Goal: Check status: Check status

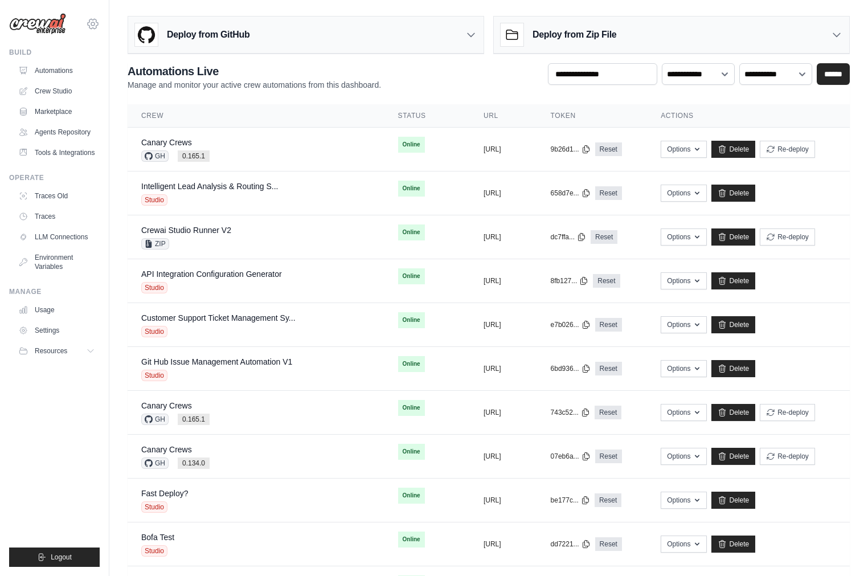
click at [95, 23] on icon at bounding box center [93, 24] width 14 height 14
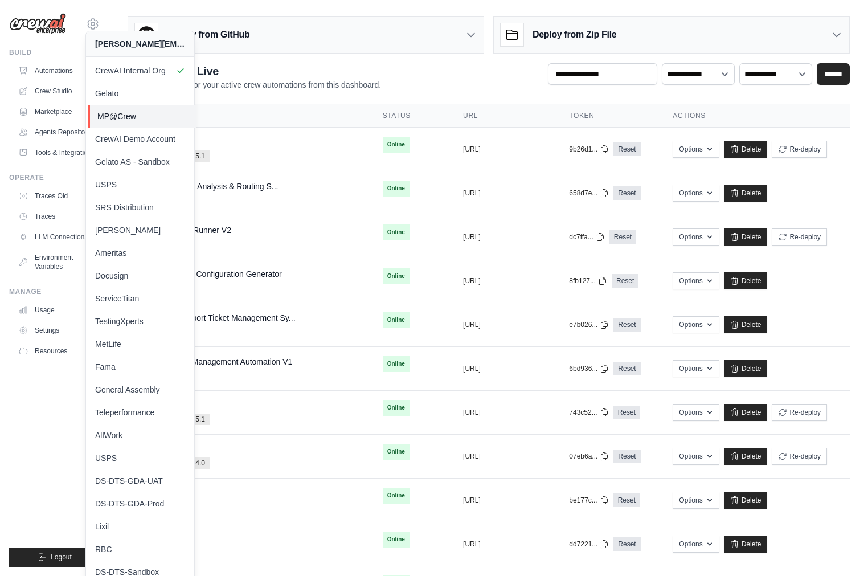
click at [131, 119] on span "MP@Crew" at bounding box center [142, 115] width 90 height 11
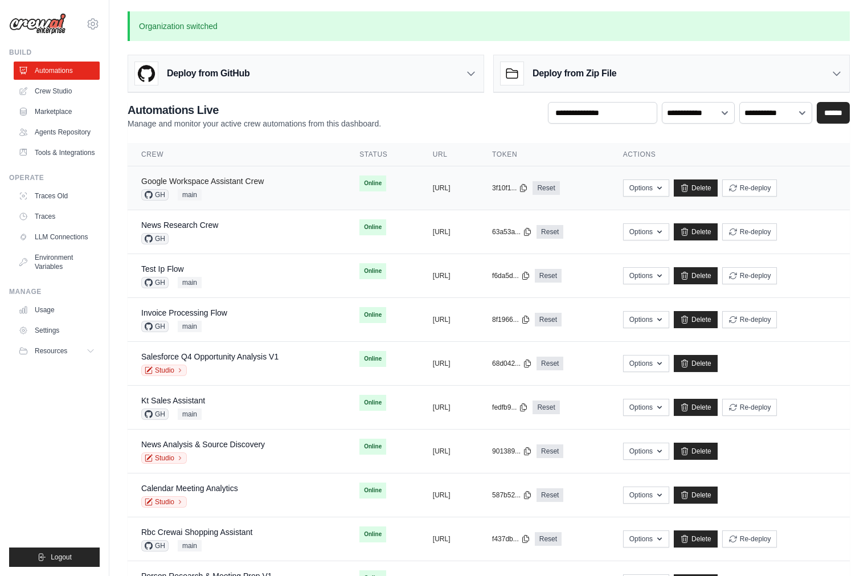
click at [232, 182] on link "Google Workspace Assistant Crew" at bounding box center [202, 181] width 122 height 9
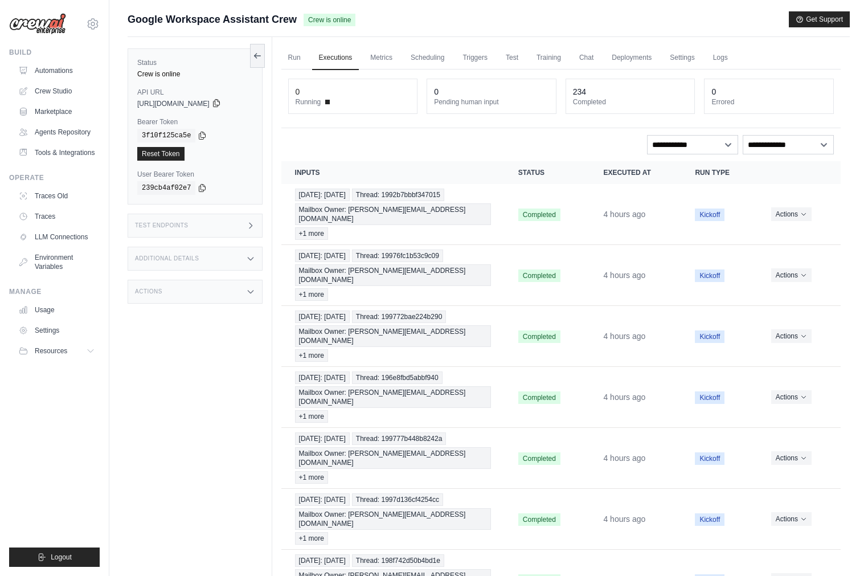
click at [219, 104] on icon at bounding box center [216, 103] width 6 height 7
click at [202, 136] on icon at bounding box center [202, 134] width 9 height 9
